Goal: Task Accomplishment & Management: Manage account settings

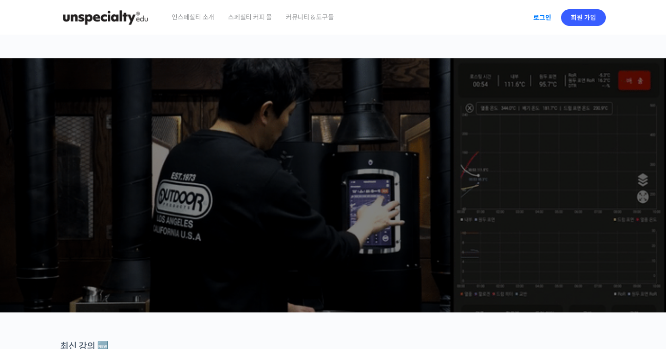
click at [538, 20] on link "로그인" at bounding box center [542, 17] width 29 height 21
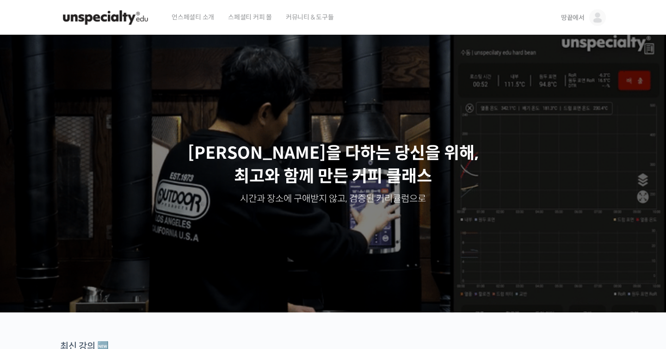
click at [575, 18] on span "땅끝에서" at bounding box center [573, 17] width 24 height 8
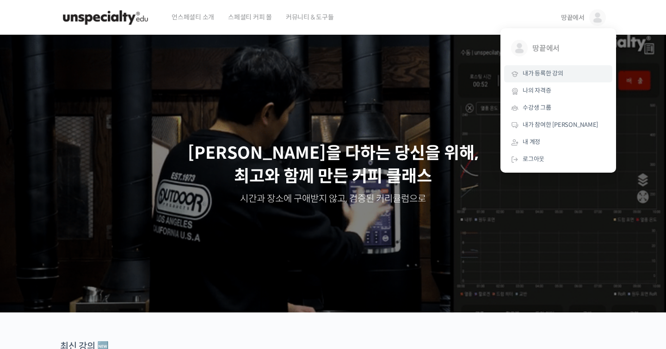
click at [545, 75] on span "내가 등록한 강의" at bounding box center [542, 73] width 41 height 8
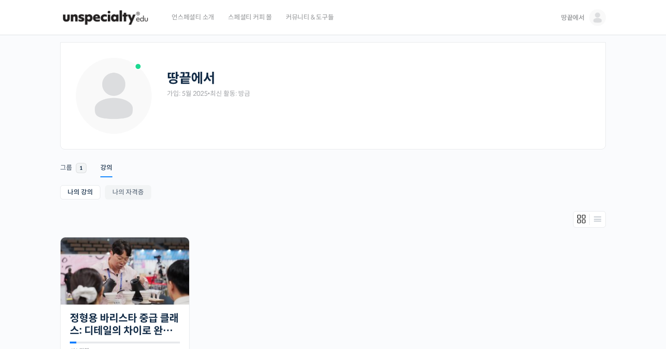
click at [579, 23] on link "땅끝에서" at bounding box center [583, 17] width 45 height 35
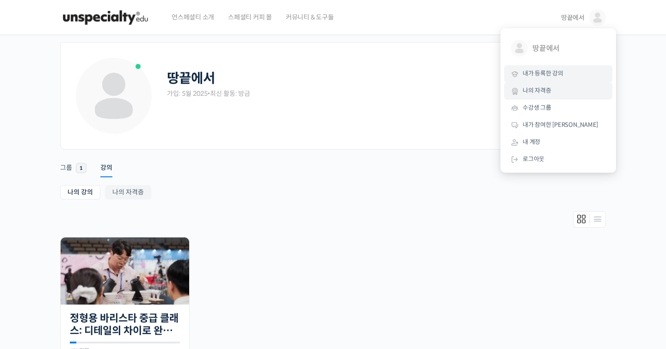
click at [545, 88] on span "나의 자격증" at bounding box center [536, 90] width 29 height 8
